Goal: Task Accomplishment & Management: Use online tool/utility

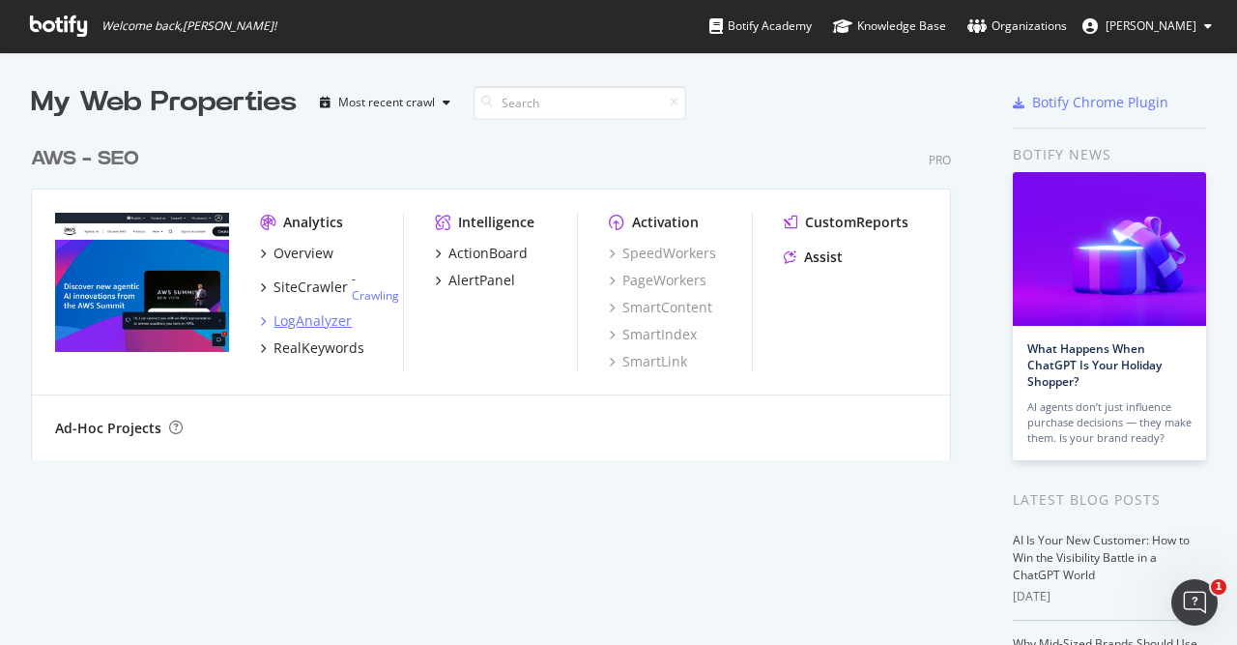
click at [299, 322] on div "LogAnalyzer" at bounding box center [312, 320] width 78 height 19
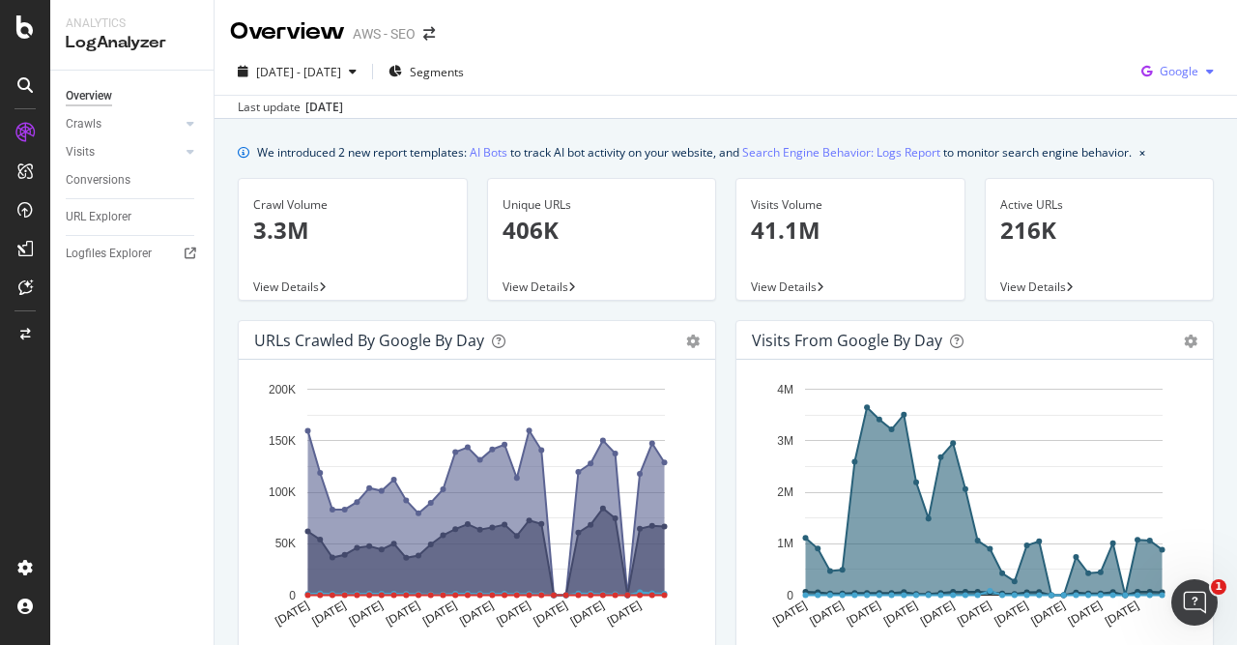
click at [1203, 71] on div "button" at bounding box center [1209, 72] width 23 height 12
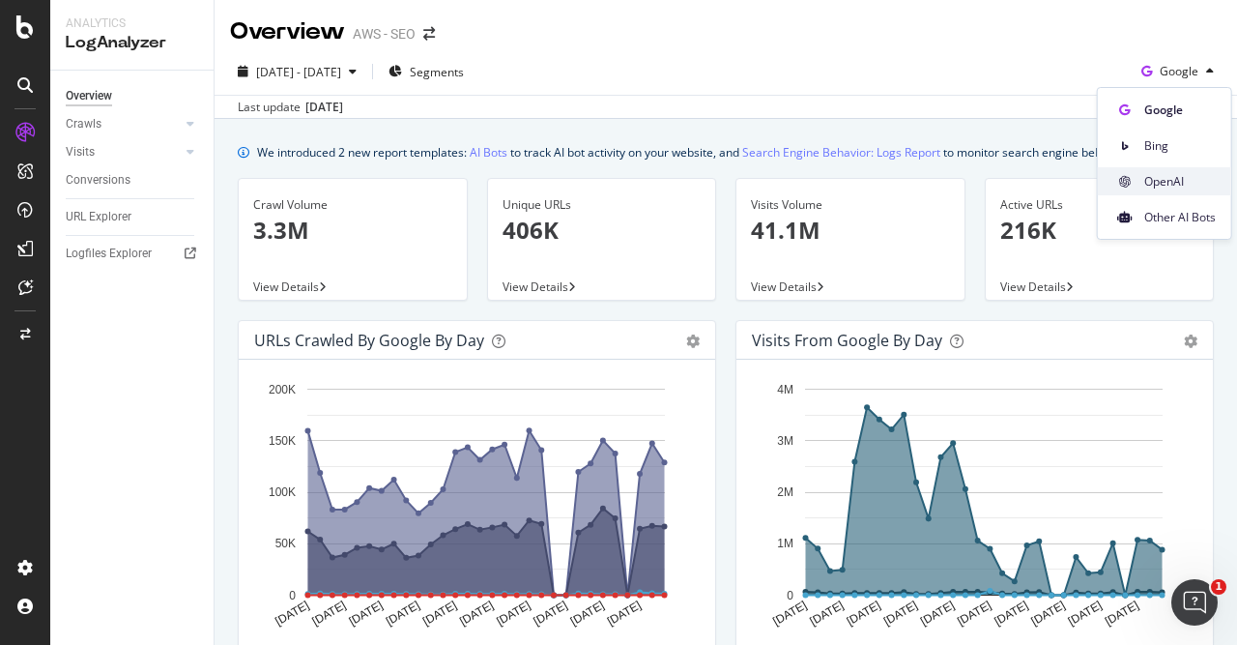
click at [1168, 181] on span "OpenAI" at bounding box center [1180, 181] width 72 height 17
